Goal: Find specific page/section: Find specific page/section

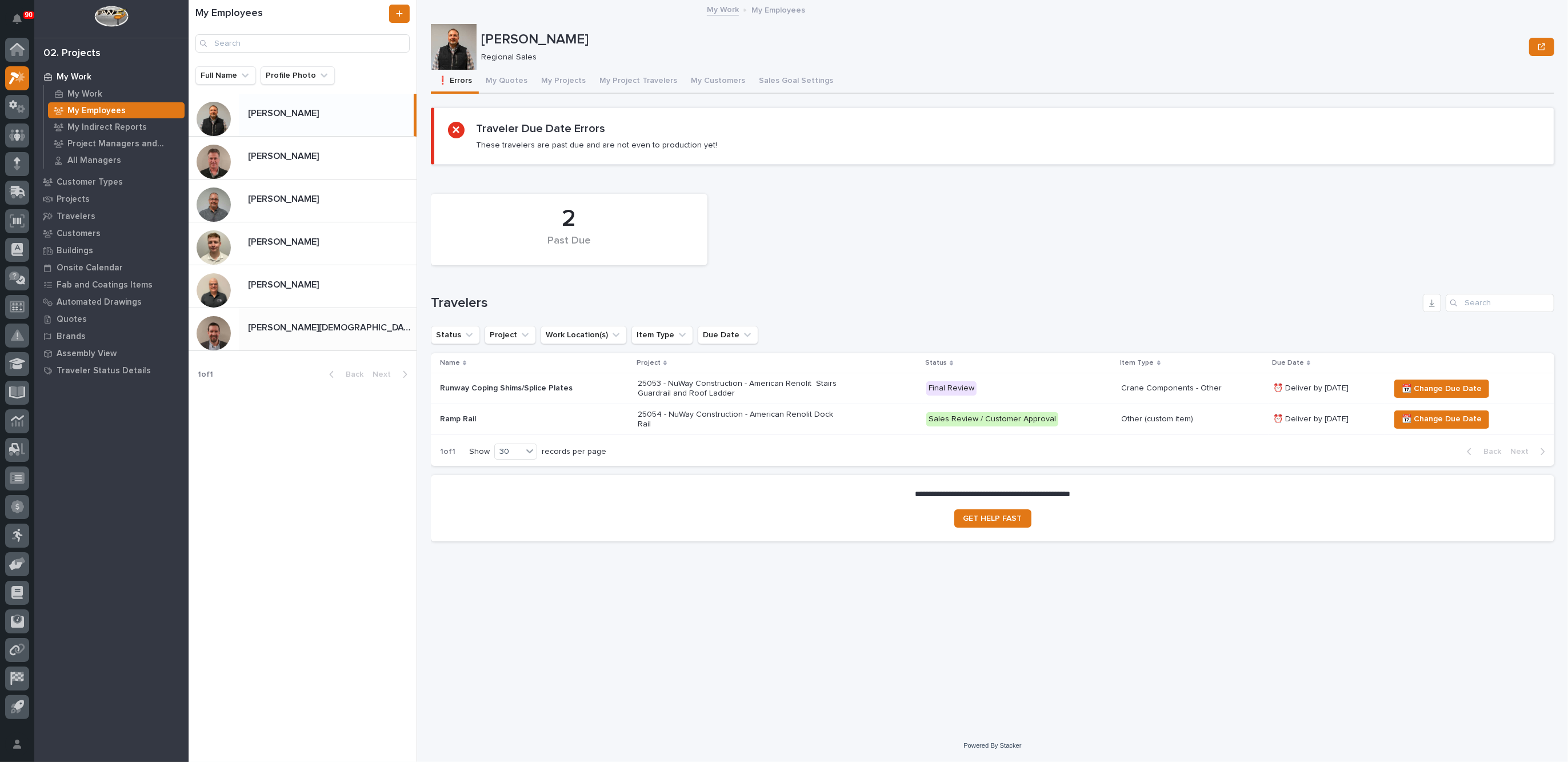
click at [286, 328] on p "[PERSON_NAME][DEMOGRAPHIC_DATA]" at bounding box center [332, 327] width 167 height 13
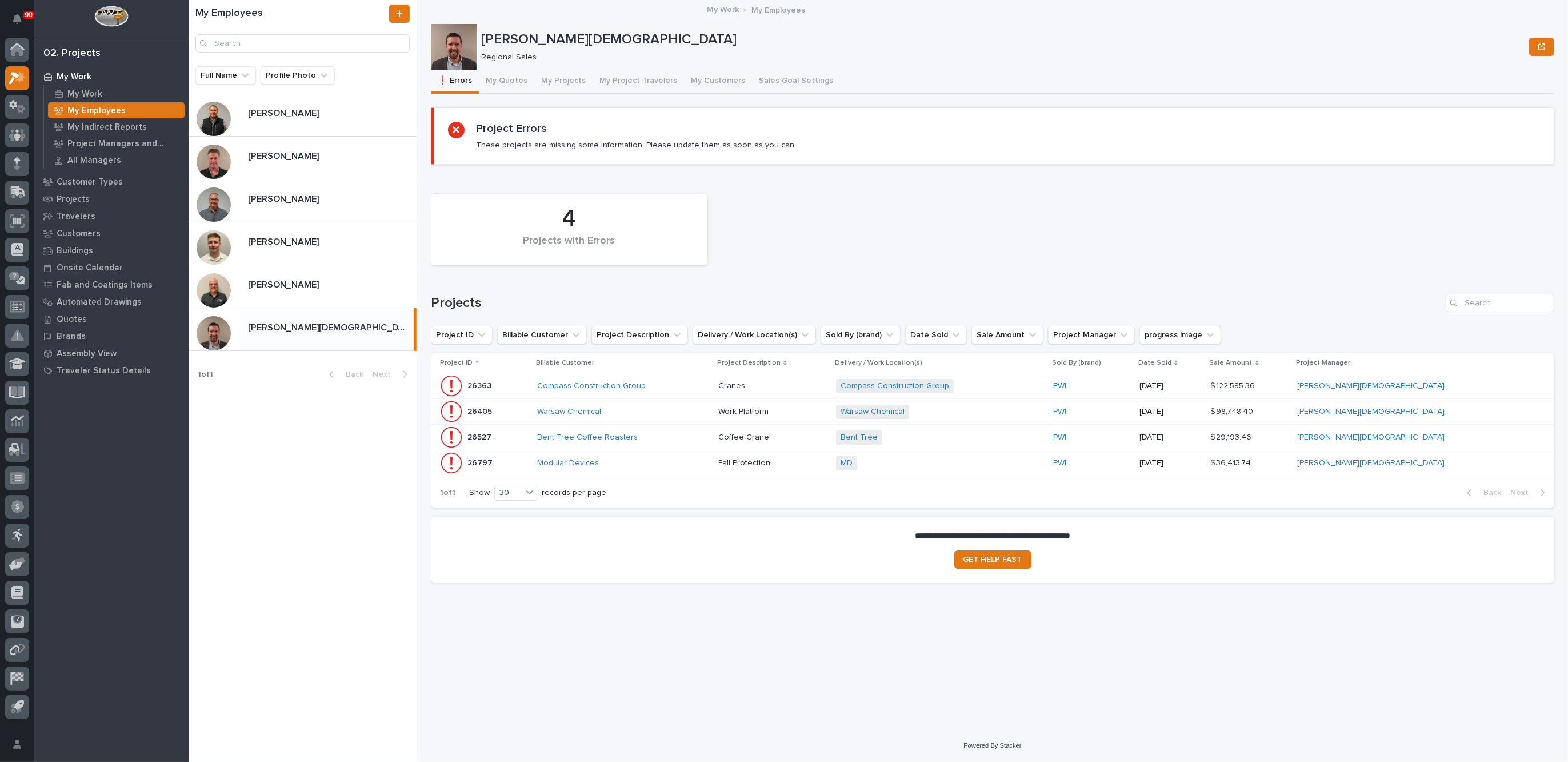
click at [707, 435] on div "Bent Tree Coffee Roasters" at bounding box center [623, 437] width 172 height 10
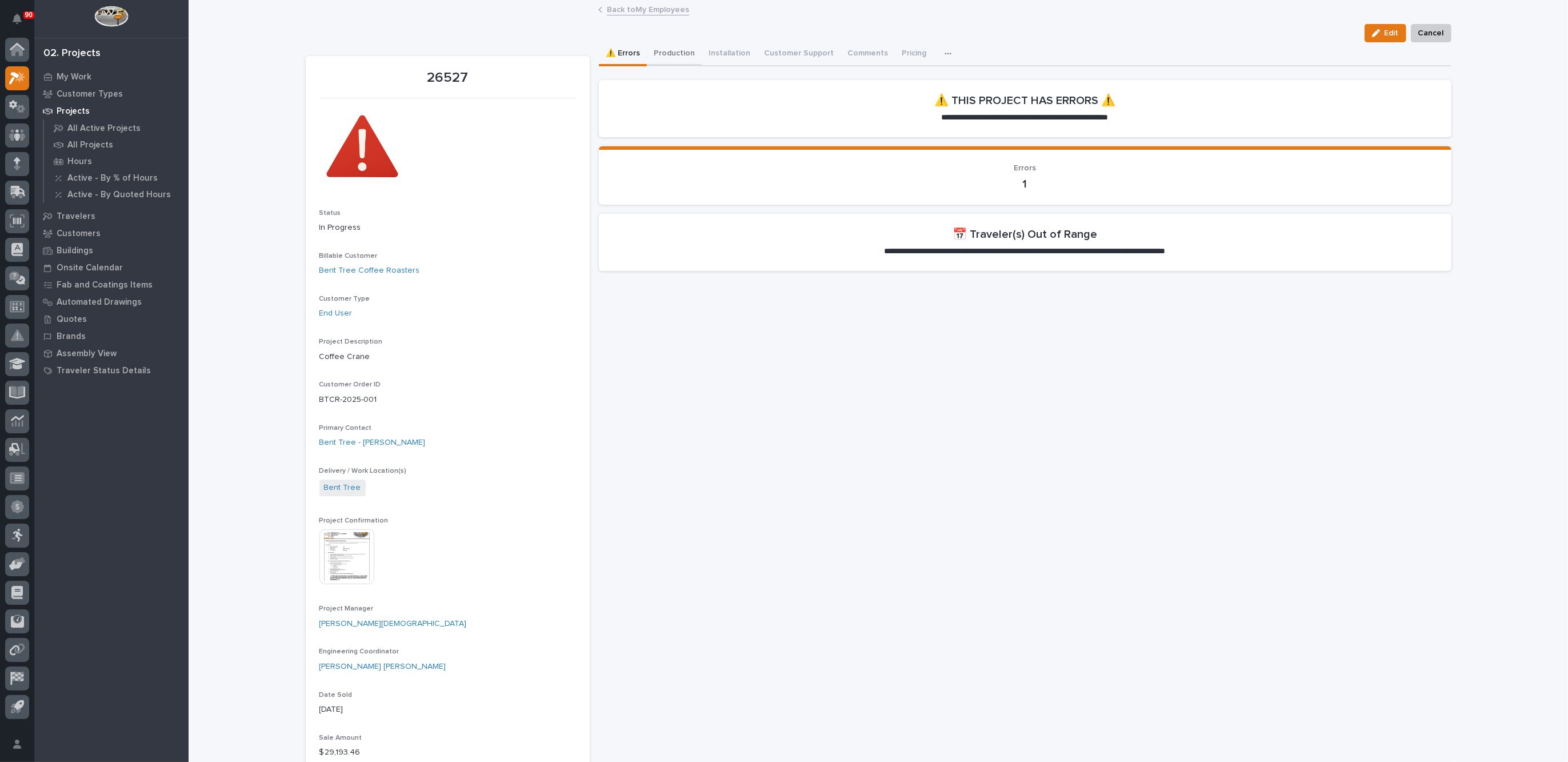
click at [672, 52] on button "Production" at bounding box center [674, 54] width 55 height 24
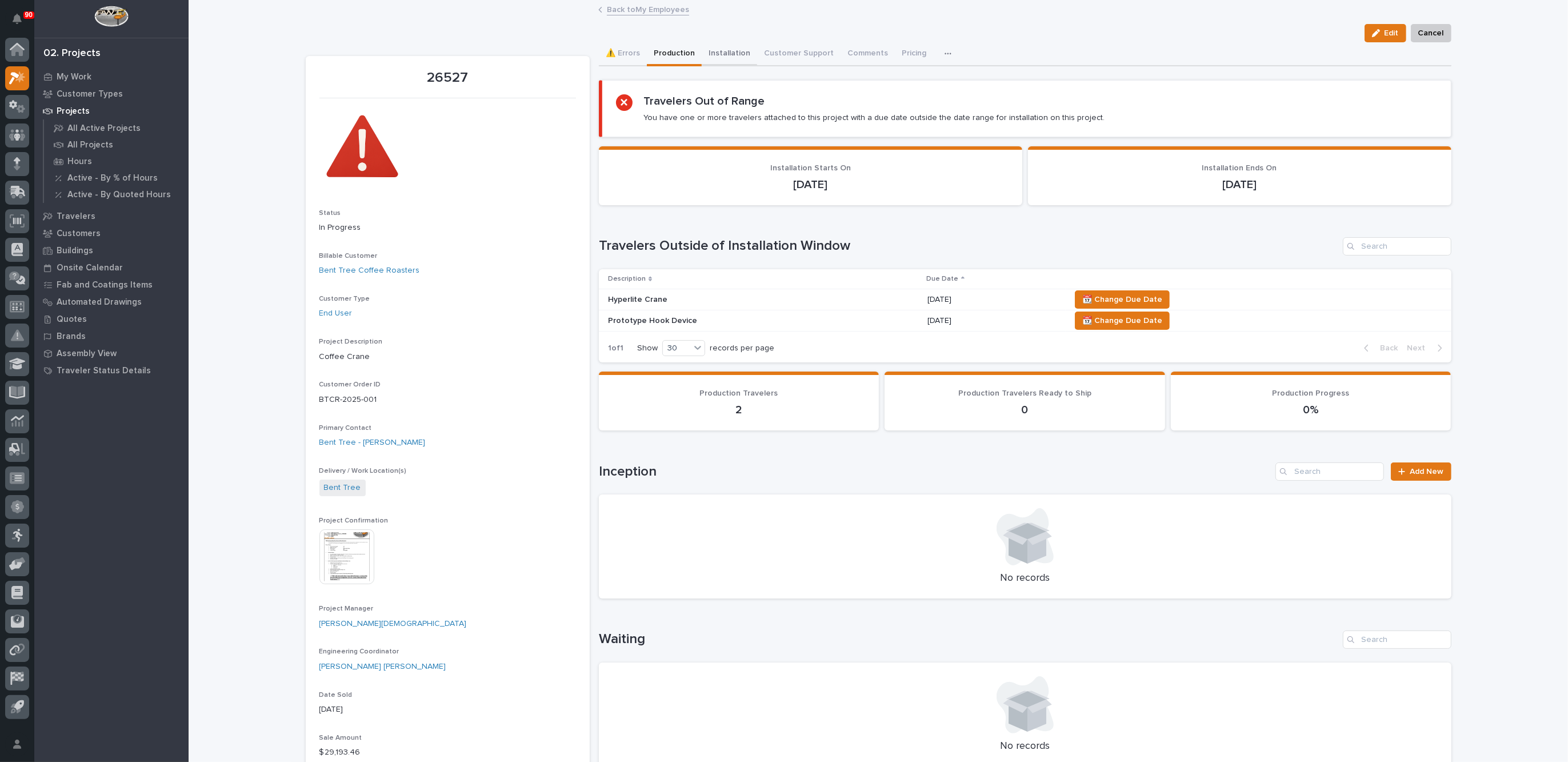
click at [720, 51] on button "Installation" at bounding box center [730, 54] width 56 height 24
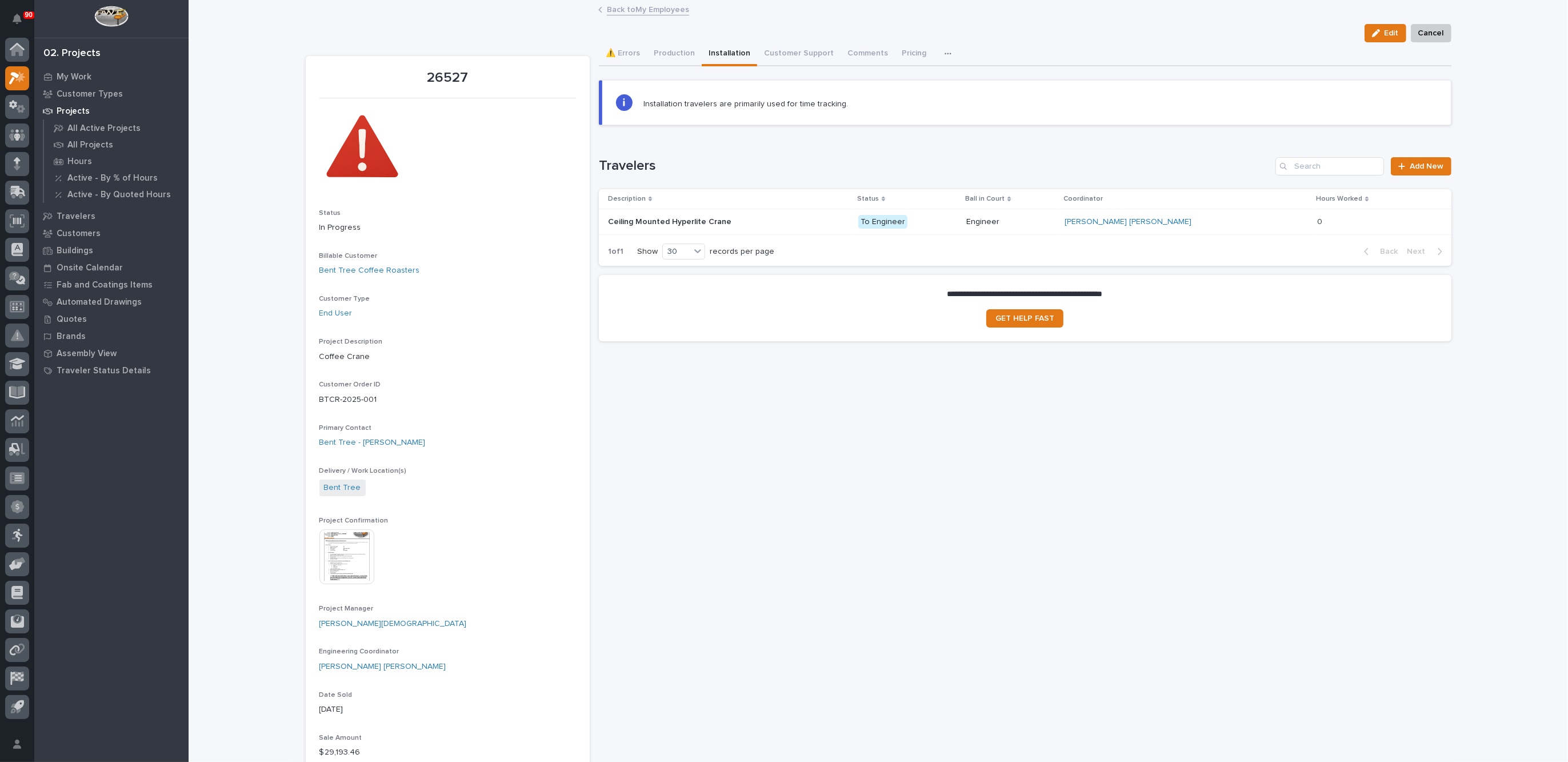
click at [620, 7] on link "Back to My Employees" at bounding box center [648, 9] width 83 height 13
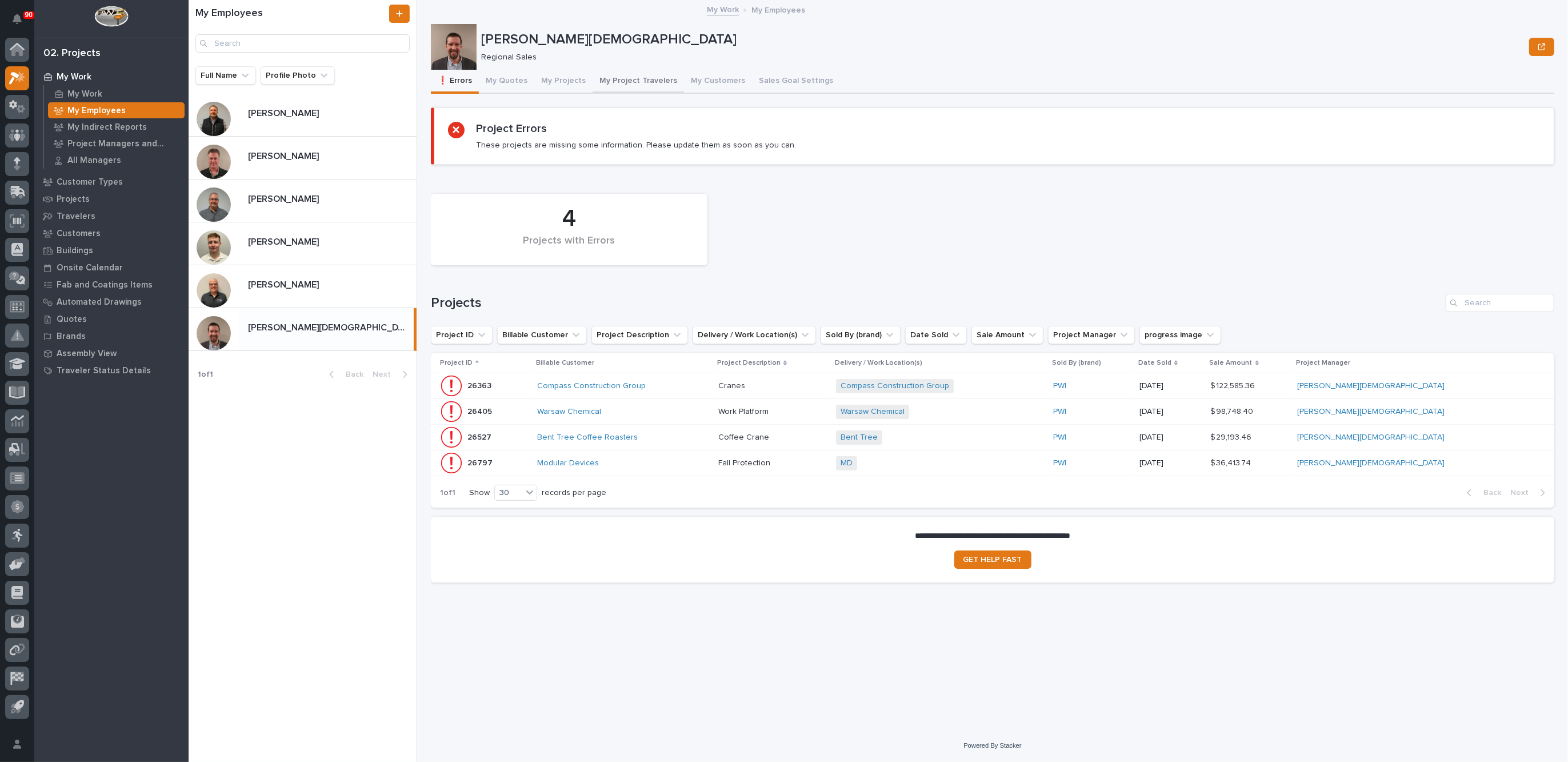
click at [634, 74] on button "My Project Travelers" at bounding box center [638, 81] width 92 height 24
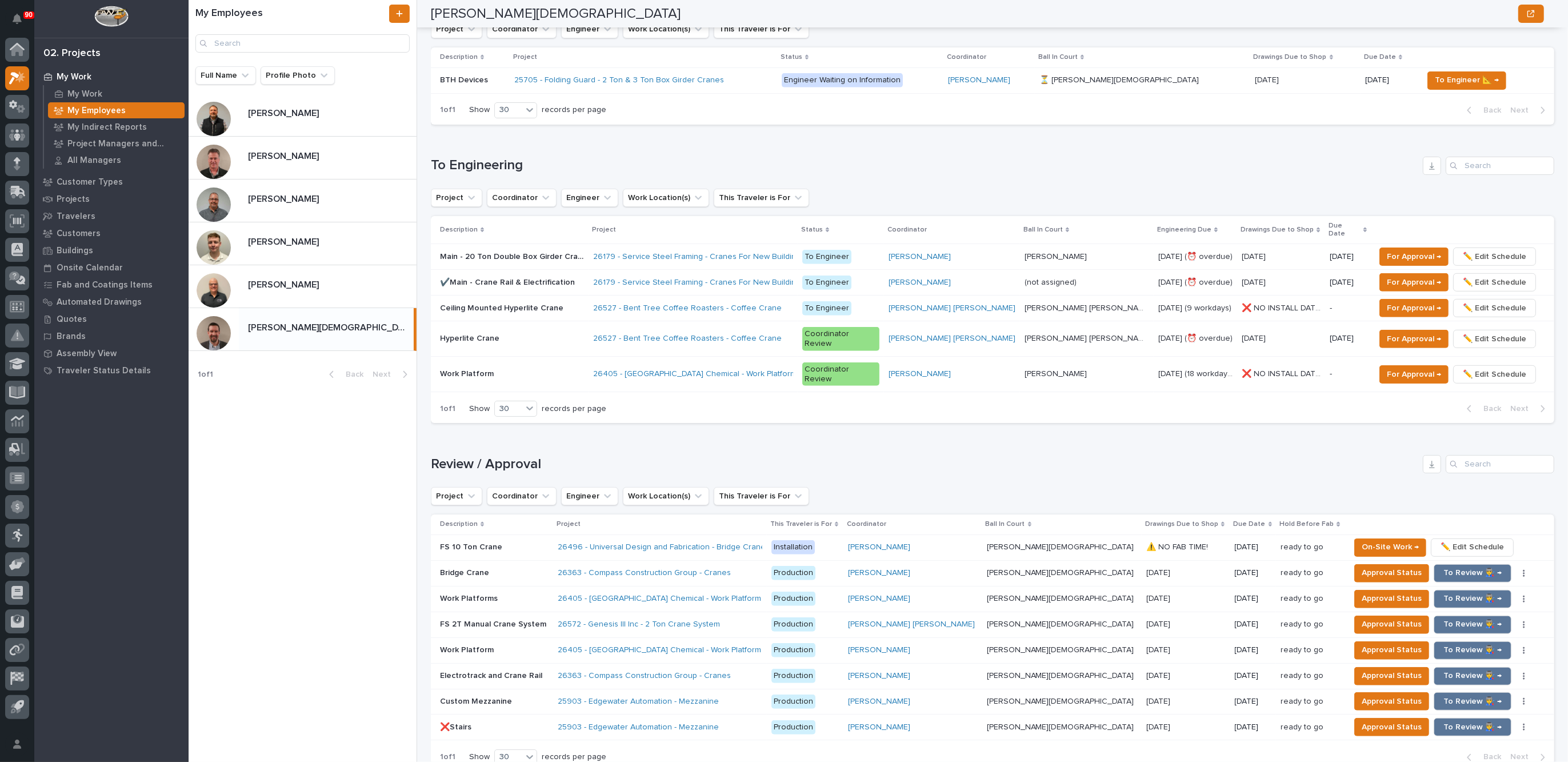
scroll to position [715, 0]
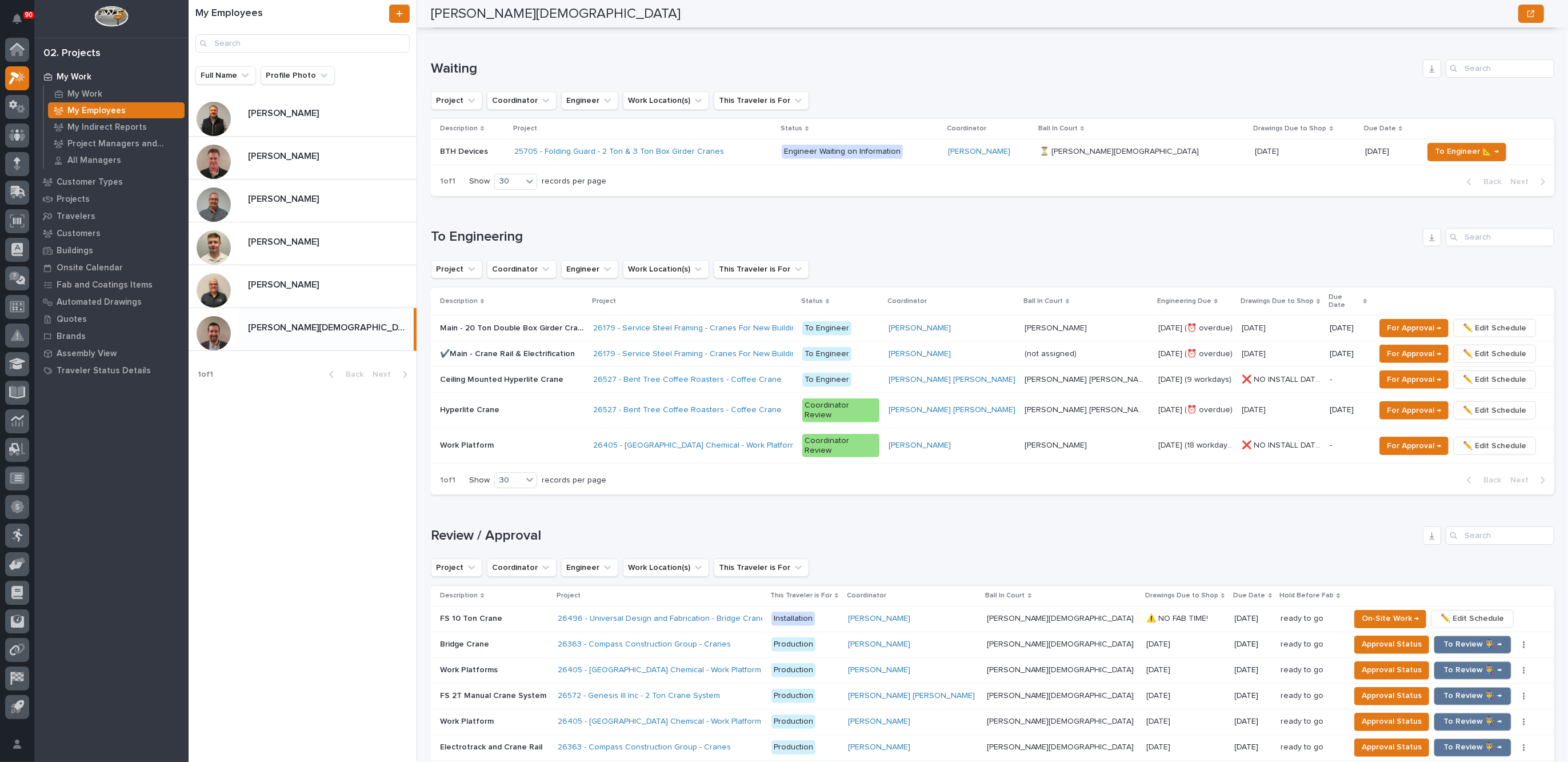
click at [793, 401] on div "26527 - Bent Tree Coffee Roasters - Coffee Crane" at bounding box center [693, 410] width 200 height 19
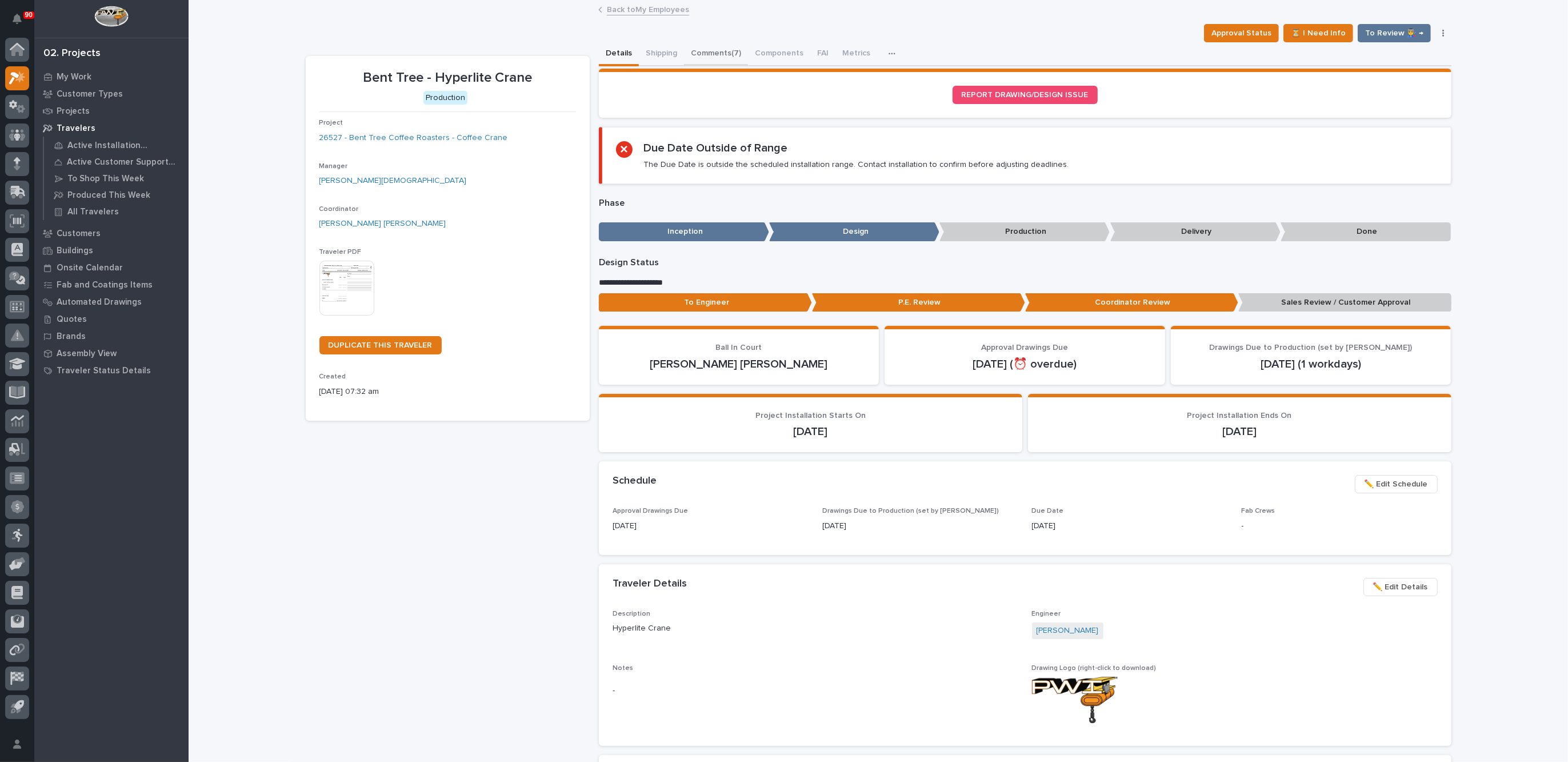
click at [705, 53] on button "Comments (7)" at bounding box center [716, 54] width 64 height 24
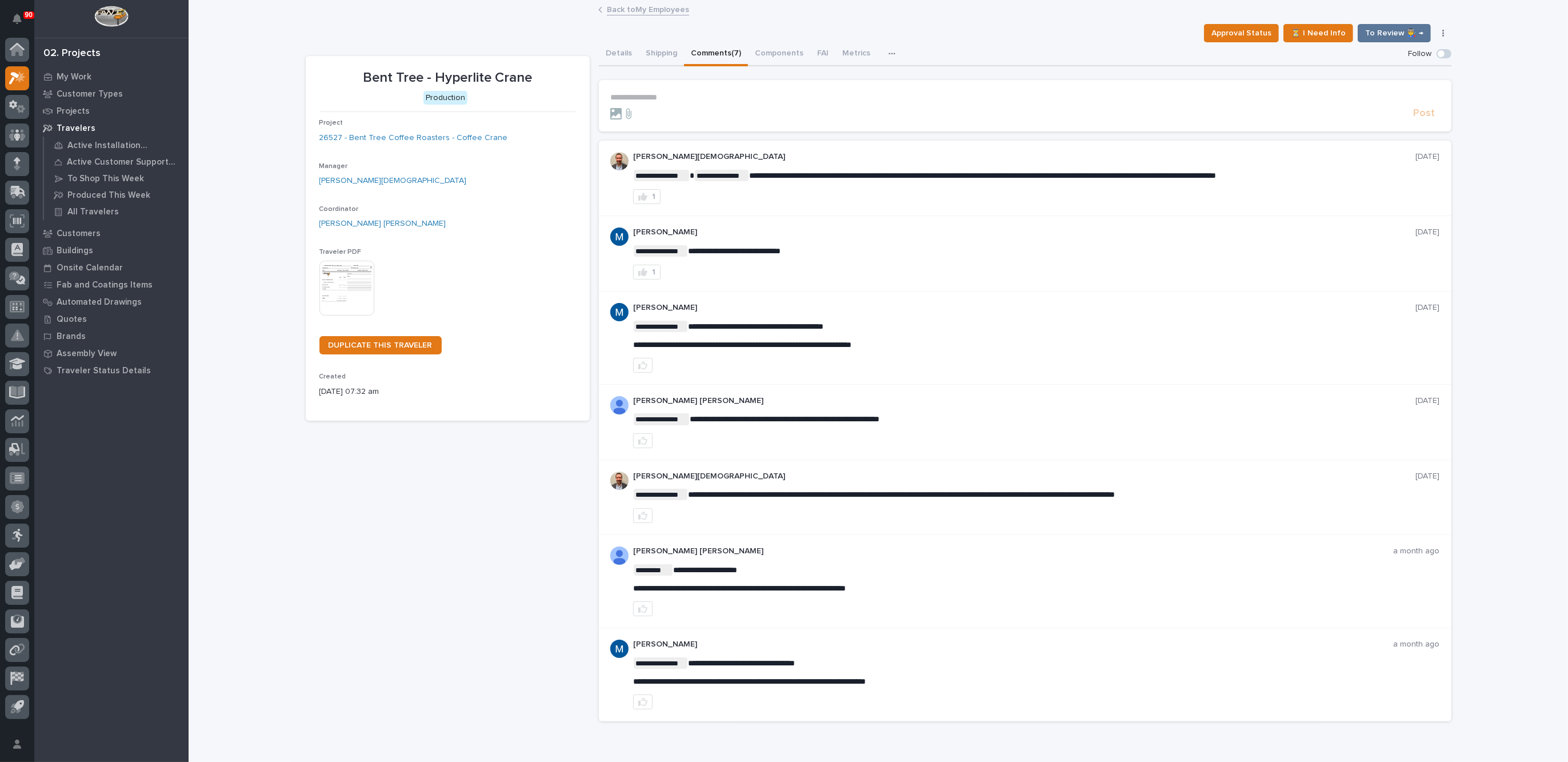
click at [641, 7] on link "Back to My Employees" at bounding box center [648, 9] width 83 height 13
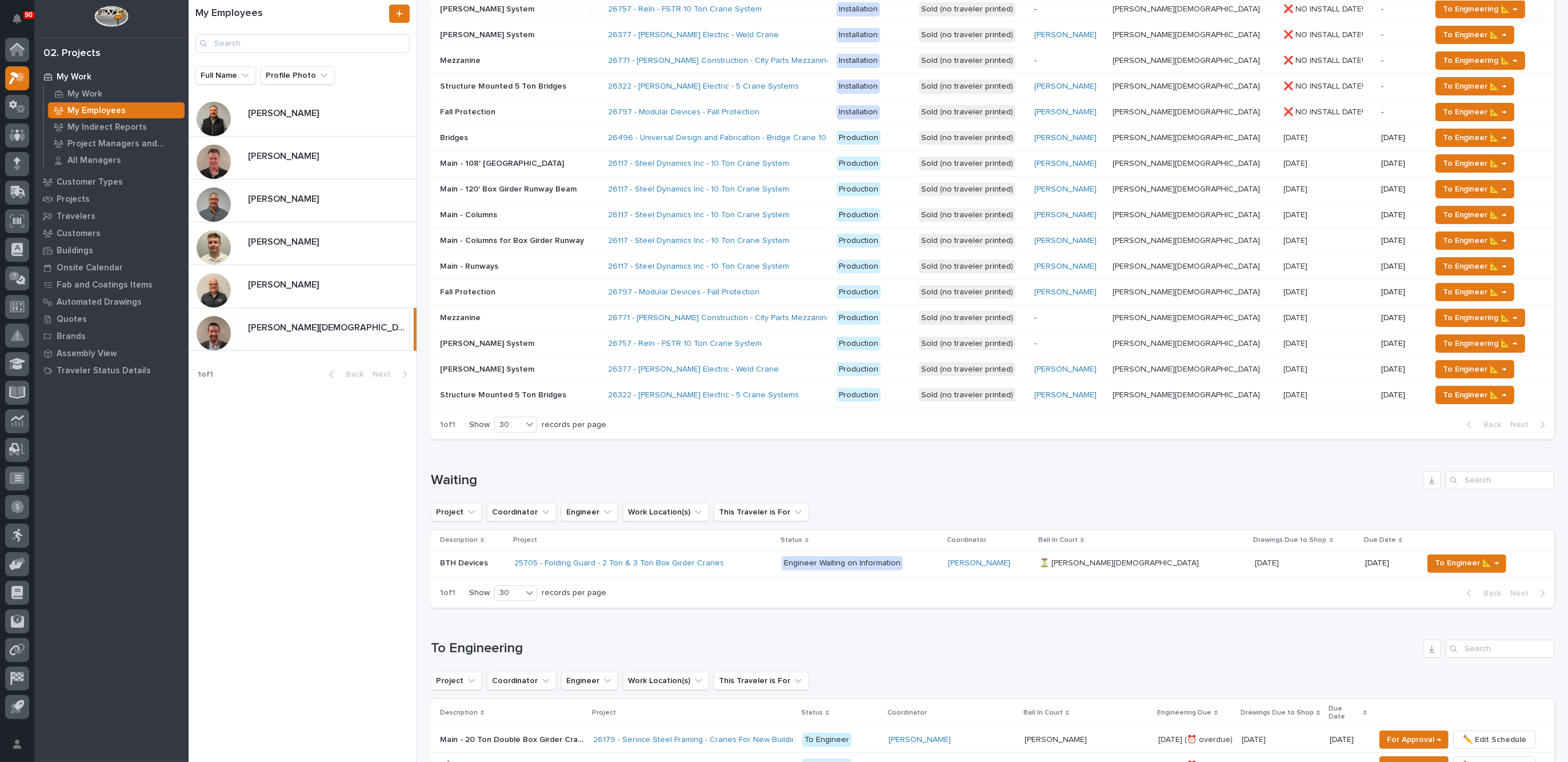
scroll to position [500, 0]
